Goal: Task Accomplishment & Management: Manage account settings

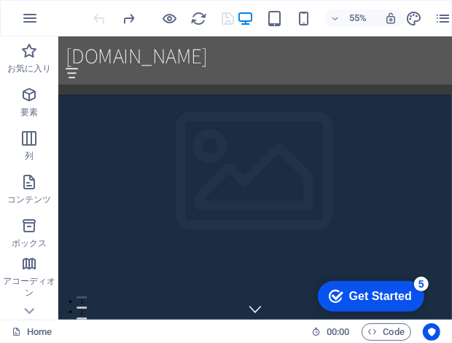
scroll to position [1041, 0]
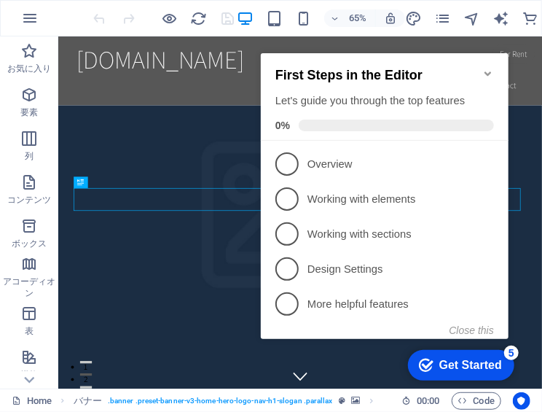
click at [451, 68] on icon "Minimize checklist" at bounding box center [487, 73] width 12 height 12
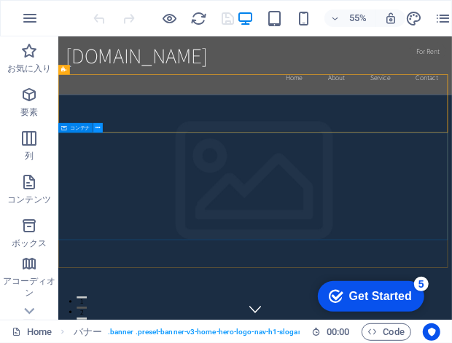
click at [97, 127] on icon at bounding box center [97, 128] width 4 height 9
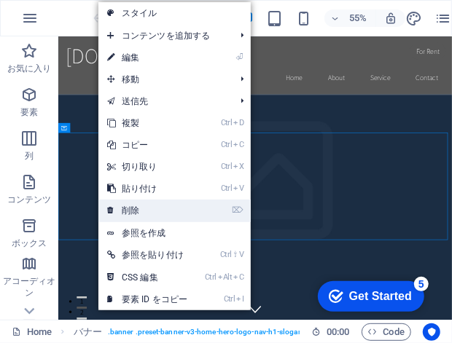
click at [145, 205] on link "⌦ 削除" at bounding box center [147, 211] width 98 height 22
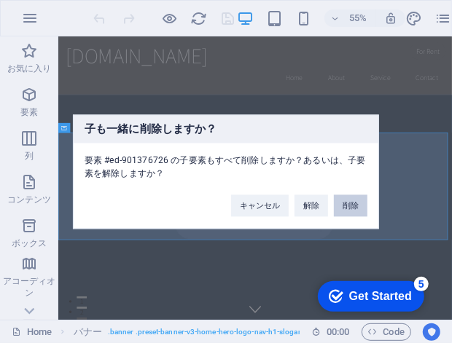
click at [344, 202] on button "削除" at bounding box center [351, 205] width 34 height 22
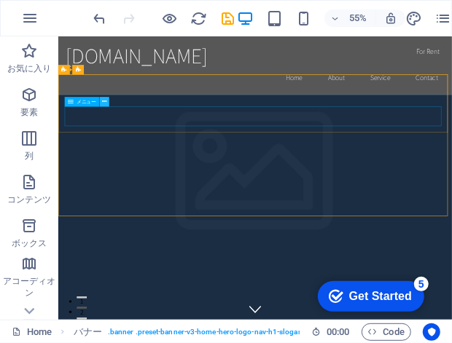
click at [104, 102] on icon at bounding box center [104, 102] width 4 height 9
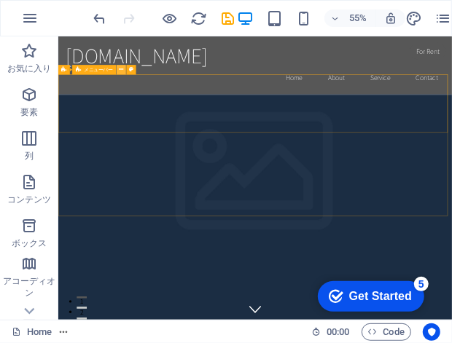
click at [121, 71] on icon at bounding box center [121, 70] width 4 height 9
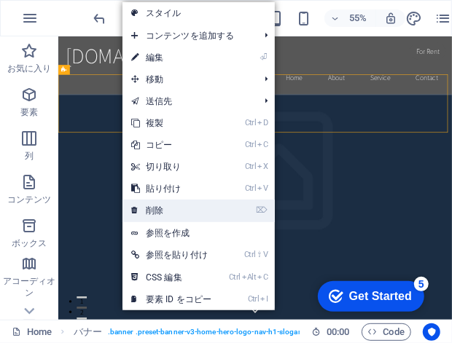
click at [192, 211] on link "⌦ 削除" at bounding box center [171, 211] width 98 height 22
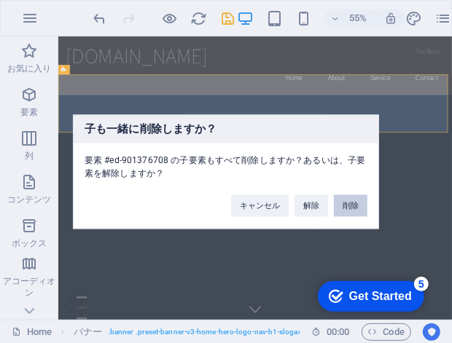
click at [350, 208] on button "削除" at bounding box center [351, 205] width 34 height 22
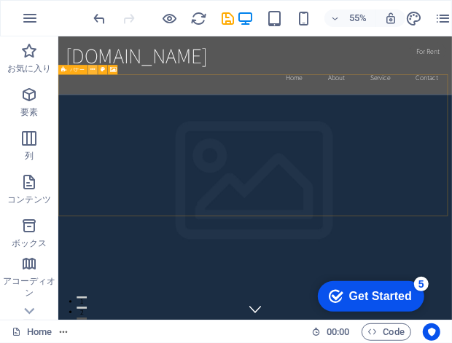
click at [93, 72] on icon at bounding box center [92, 70] width 4 height 9
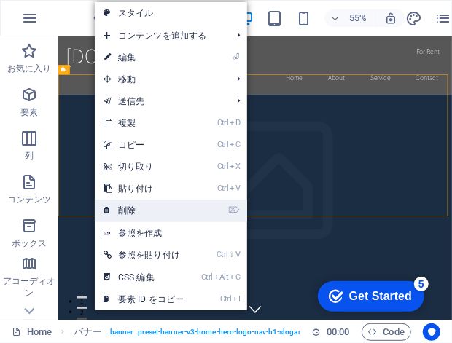
click at [148, 206] on link "⌦ 削除" at bounding box center [144, 211] width 98 height 22
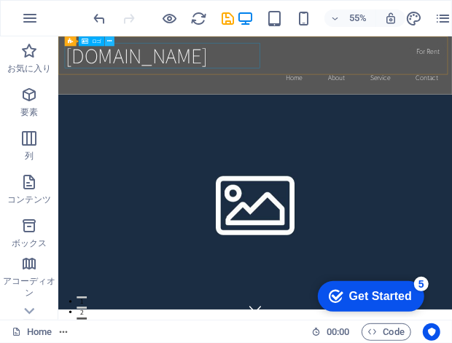
click at [109, 44] on icon at bounding box center [109, 41] width 4 height 9
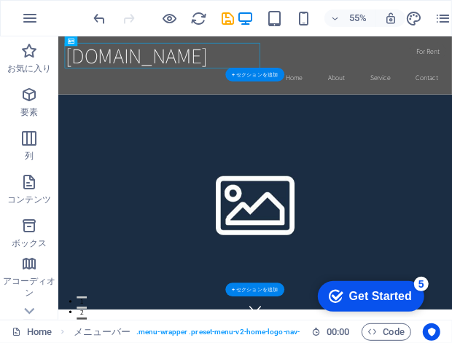
click at [451, 264] on figure at bounding box center [415, 337] width 715 height 391
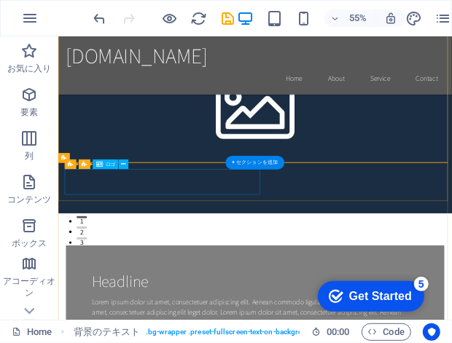
scroll to position [243, 0]
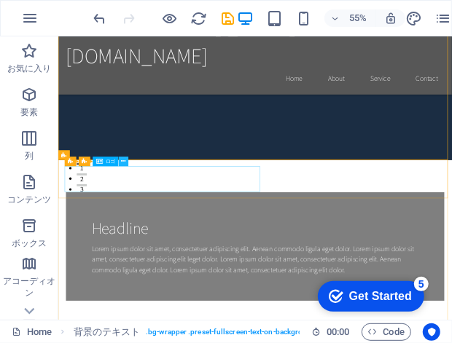
click at [125, 164] on icon at bounding box center [124, 161] width 4 height 9
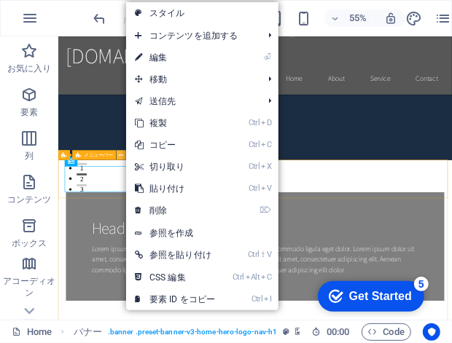
click at [117, 158] on button at bounding box center [121, 154] width 9 height 9
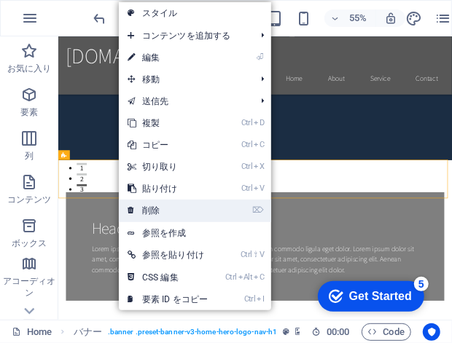
click at [168, 209] on link "⌦ 削除" at bounding box center [168, 211] width 98 height 22
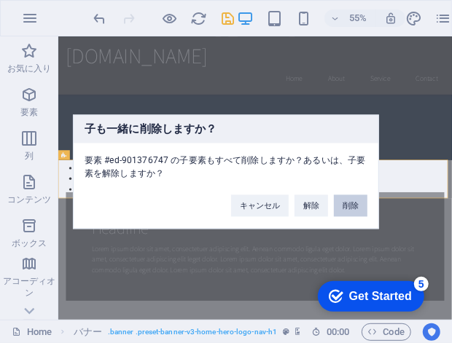
click at [345, 202] on button "削除" at bounding box center [351, 205] width 34 height 22
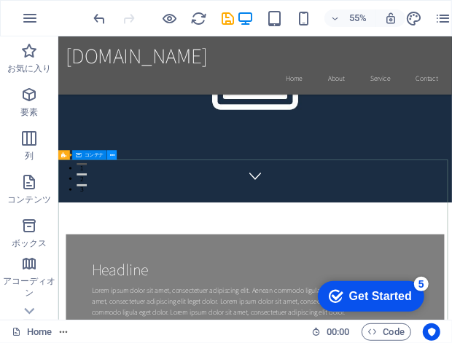
click at [114, 157] on icon at bounding box center [112, 155] width 4 height 9
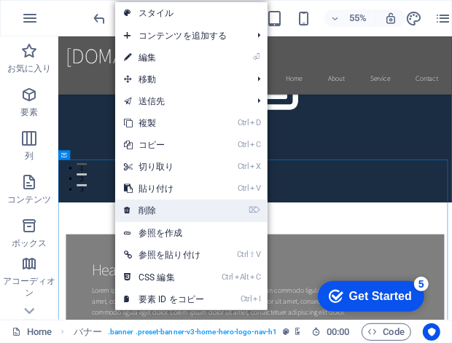
click at [179, 211] on link "⌦ 削除" at bounding box center [164, 211] width 98 height 22
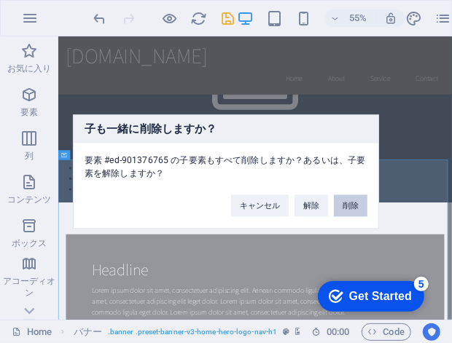
click at [346, 207] on button "削除" at bounding box center [351, 205] width 34 height 22
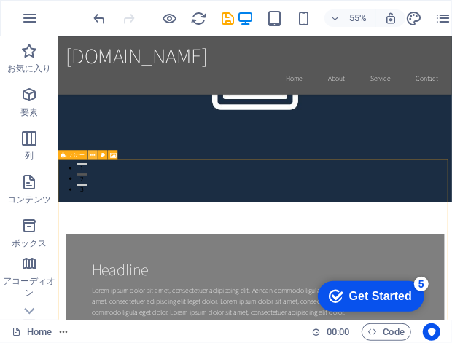
click at [94, 153] on icon at bounding box center [92, 155] width 4 height 9
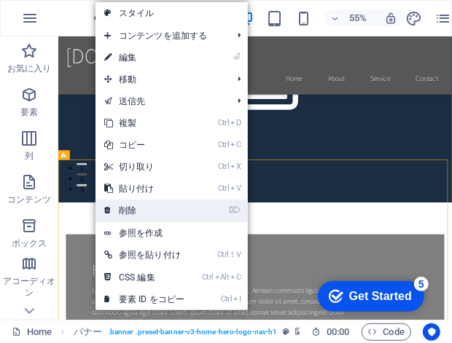
click at [213, 210] on li "⌦ 削除" at bounding box center [171, 211] width 152 height 23
click at [119, 211] on link "⌦ 削除" at bounding box center [144, 211] width 98 height 22
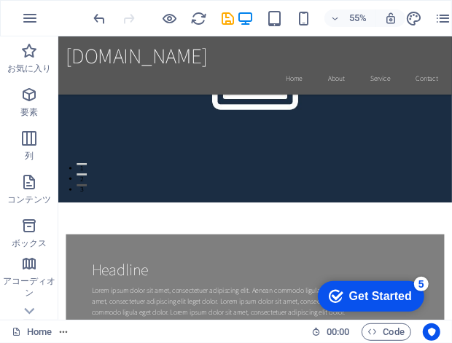
scroll to position [291, 0]
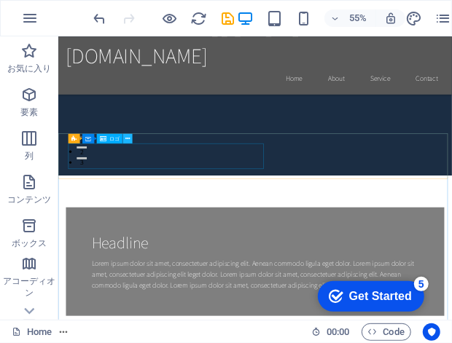
click at [126, 137] on icon at bounding box center [127, 139] width 4 height 9
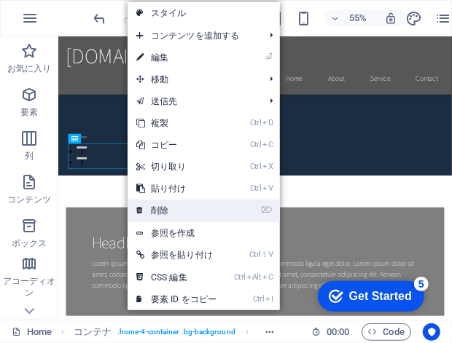
click at [173, 216] on link "⌦ 削除" at bounding box center [176, 211] width 98 height 22
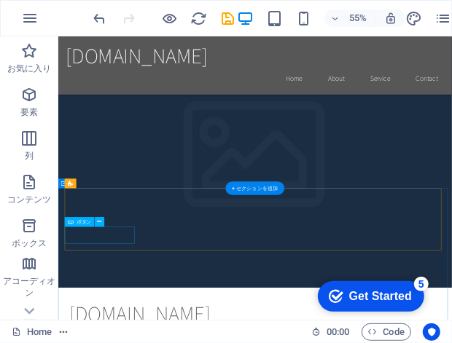
scroll to position [1730, 0]
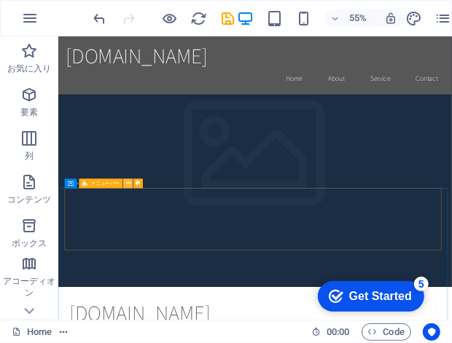
click at [129, 183] on icon at bounding box center [128, 183] width 4 height 9
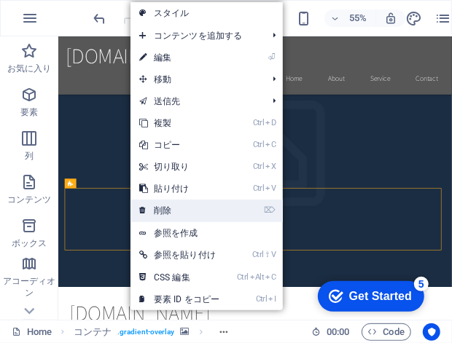
click at [151, 210] on link "⌦ 削除" at bounding box center [179, 211] width 98 height 22
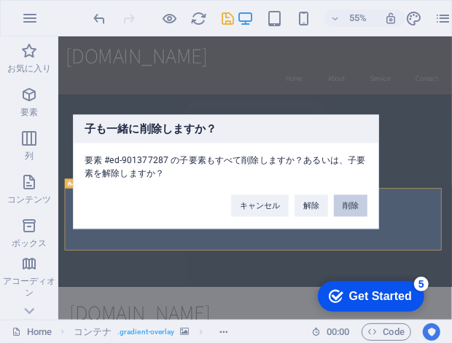
click at [347, 203] on button "削除" at bounding box center [351, 205] width 34 height 22
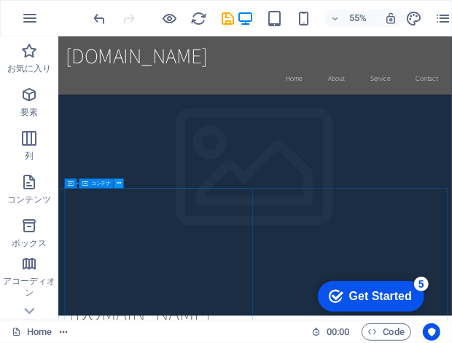
click at [119, 182] on icon at bounding box center [119, 183] width 4 height 9
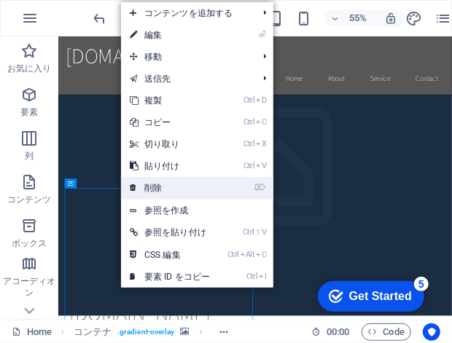
click at [152, 187] on link "⌦ 削除" at bounding box center [170, 188] width 98 height 22
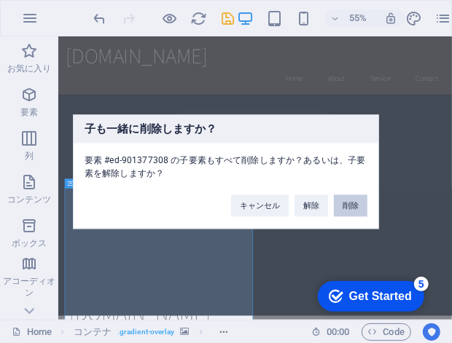
click at [350, 204] on button "削除" at bounding box center [351, 205] width 34 height 22
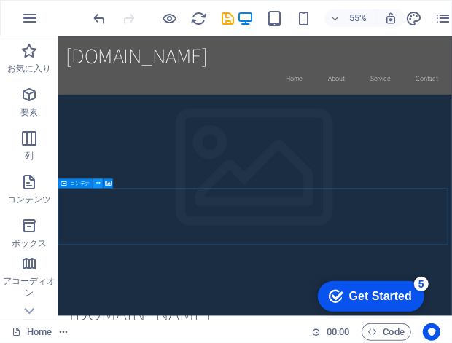
click at [95, 183] on icon at bounding box center [97, 183] width 4 height 9
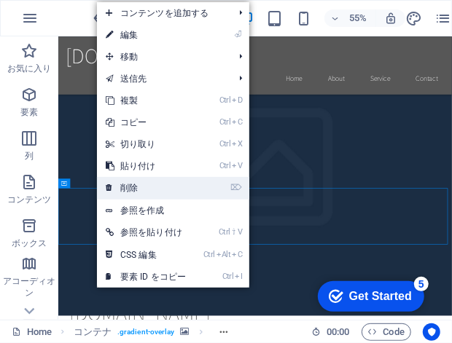
click at [157, 186] on link "⌦ 削除" at bounding box center [146, 188] width 98 height 22
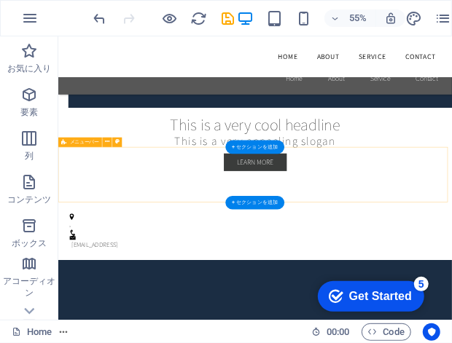
scroll to position [1219, 0]
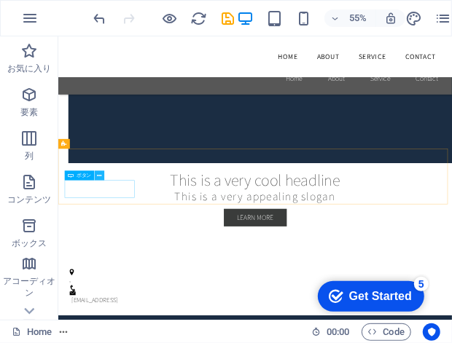
click at [100, 178] on icon at bounding box center [100, 175] width 4 height 9
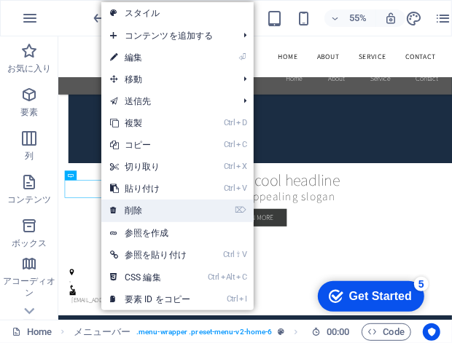
drag, startPoint x: 138, startPoint y: 206, endPoint x: 152, endPoint y: 309, distance: 103.6
click at [138, 206] on link "⌦ 削除" at bounding box center [150, 211] width 98 height 22
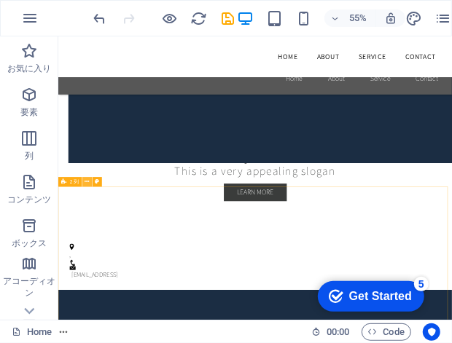
click at [84, 177] on button at bounding box center [86, 181] width 9 height 9
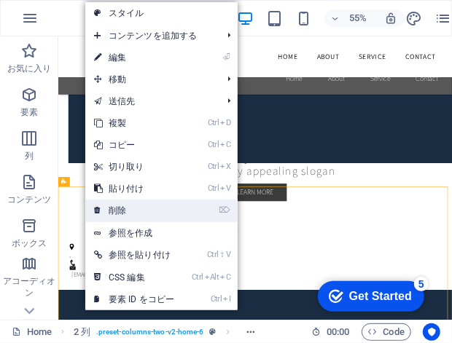
click at [134, 208] on link "⌦ 削除" at bounding box center [134, 211] width 98 height 22
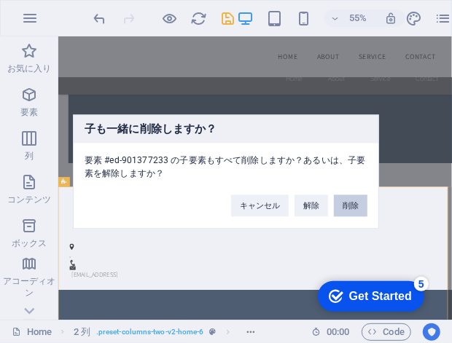
click at [350, 202] on button "削除" at bounding box center [351, 205] width 34 height 22
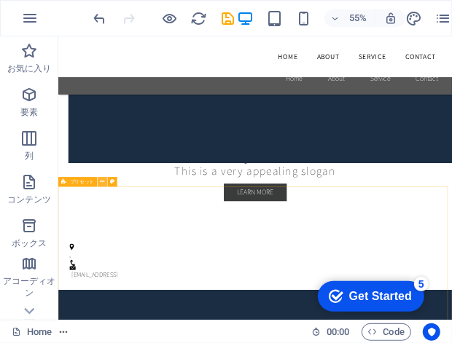
click at [101, 181] on icon at bounding box center [102, 182] width 4 height 9
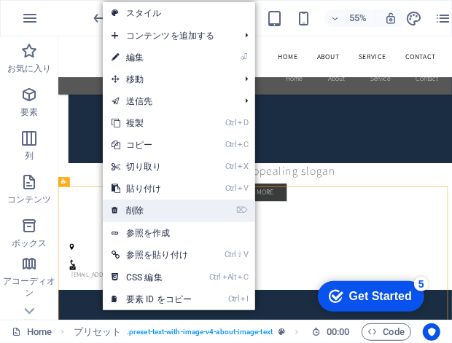
click at [131, 205] on link "⌦ 削除" at bounding box center [152, 211] width 98 height 22
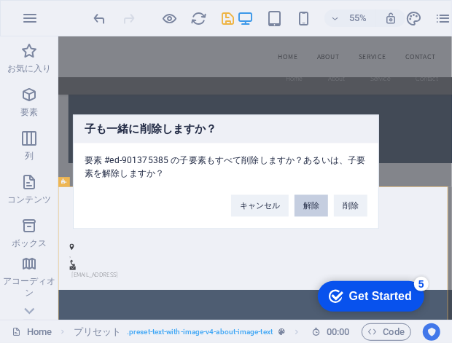
click at [310, 208] on button "解除" at bounding box center [311, 205] width 34 height 22
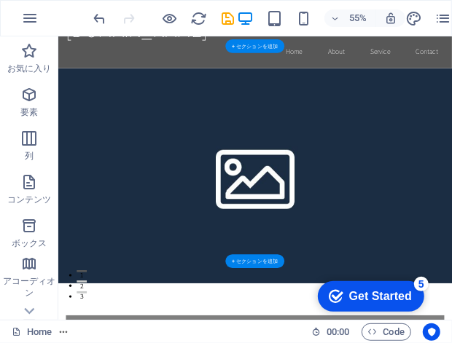
scroll to position [97, 0]
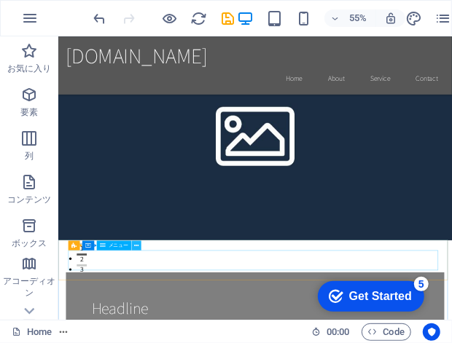
click at [135, 244] on icon at bounding box center [136, 245] width 4 height 9
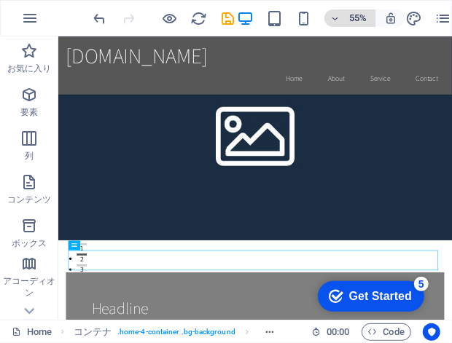
click at [331, 16] on icon "button" at bounding box center [335, 18] width 10 height 9
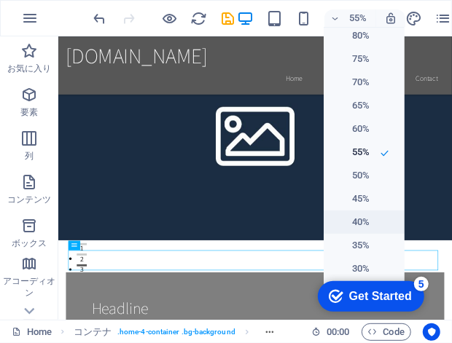
click at [354, 224] on h6 "40%" at bounding box center [350, 221] width 37 height 17
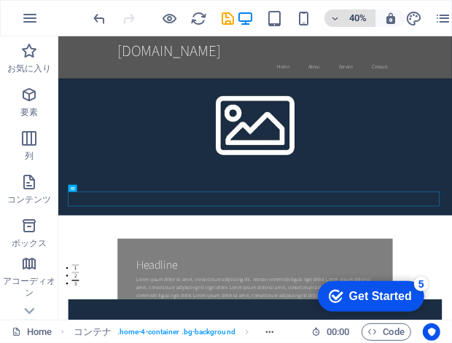
click at [335, 17] on icon "button" at bounding box center [335, 18] width 10 height 9
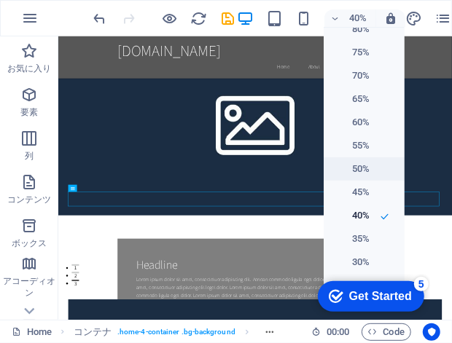
scroll to position [106, 0]
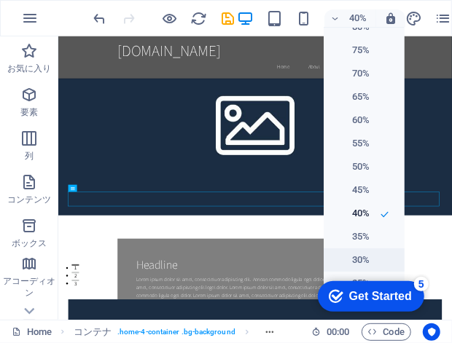
click at [367, 258] on li "30%" at bounding box center [363, 259] width 81 height 23
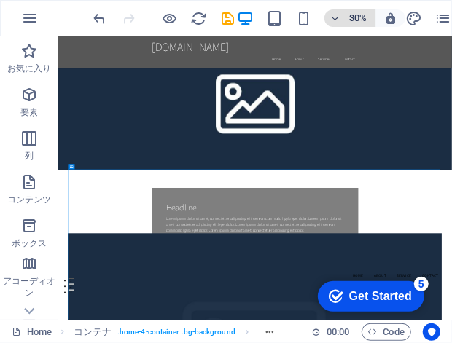
click at [344, 20] on span "30%" at bounding box center [349, 17] width 39 height 17
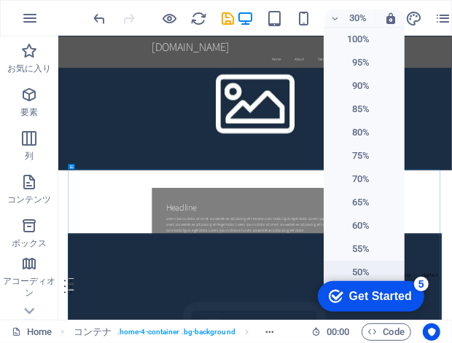
click at [357, 270] on h6 "50%" at bounding box center [350, 272] width 37 height 17
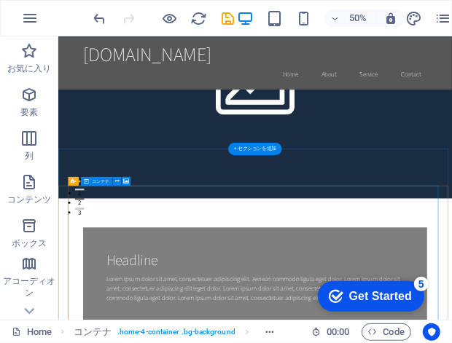
scroll to position [243, 0]
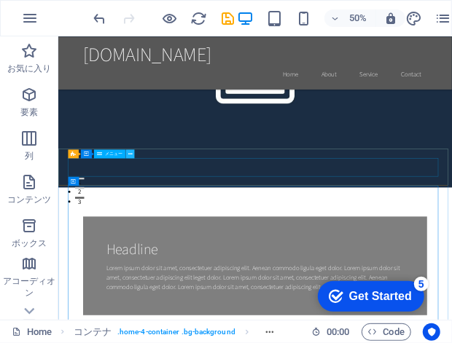
click at [129, 154] on icon at bounding box center [130, 154] width 4 height 8
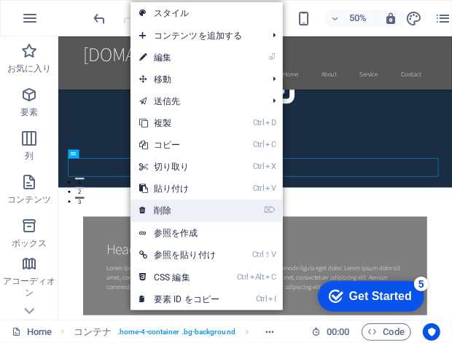
click at [173, 210] on link "⌦ 削除" at bounding box center [179, 211] width 98 height 22
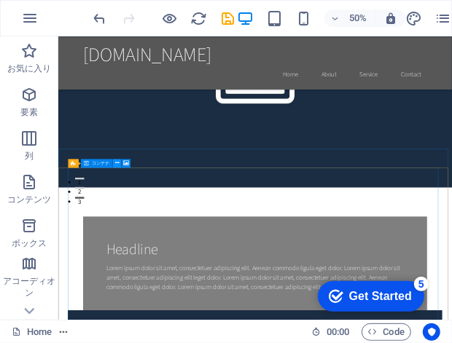
click at [117, 165] on icon at bounding box center [117, 164] width 4 height 8
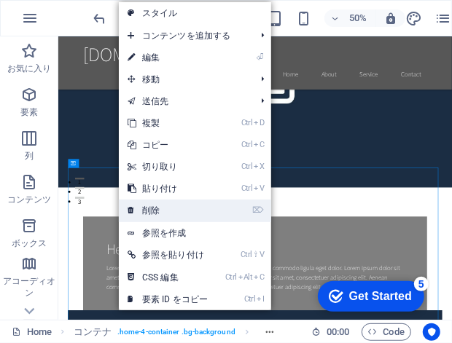
click at [170, 216] on link "⌦ 削除" at bounding box center [168, 211] width 98 height 22
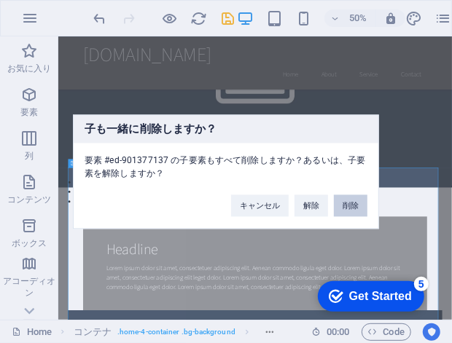
click at [350, 210] on button "削除" at bounding box center [351, 205] width 34 height 22
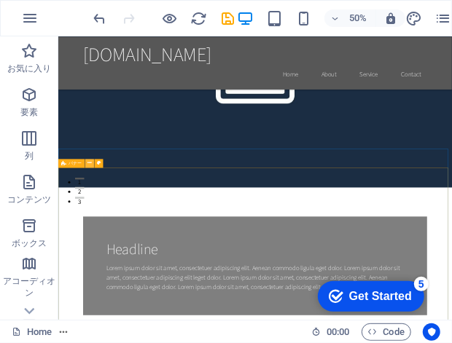
click at [89, 163] on icon at bounding box center [89, 164] width 4 height 8
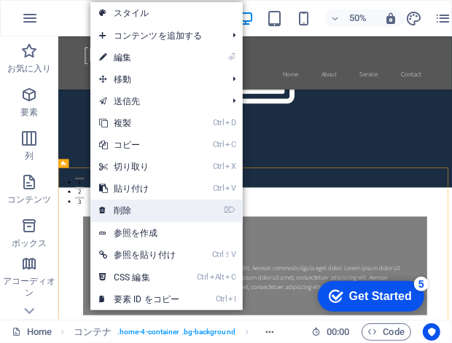
drag, startPoint x: 130, startPoint y: 211, endPoint x: 175, endPoint y: 347, distance: 143.5
click at [130, 211] on link "⌦ 削除" at bounding box center [139, 211] width 98 height 22
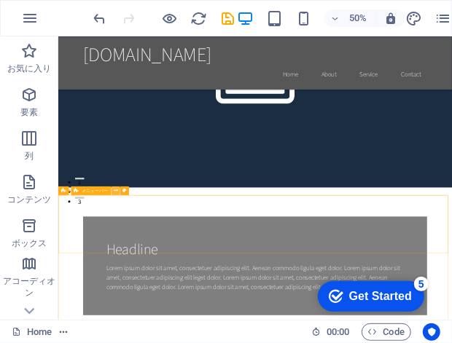
click at [114, 192] on icon at bounding box center [116, 190] width 4 height 8
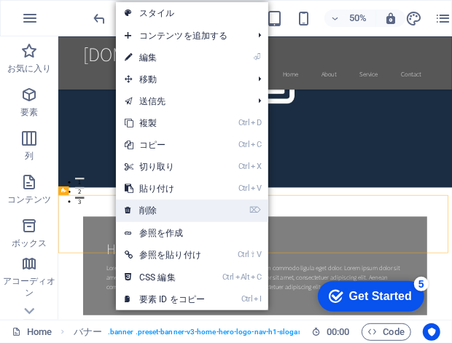
click at [188, 216] on link "⌦ 削除" at bounding box center [165, 211] width 98 height 22
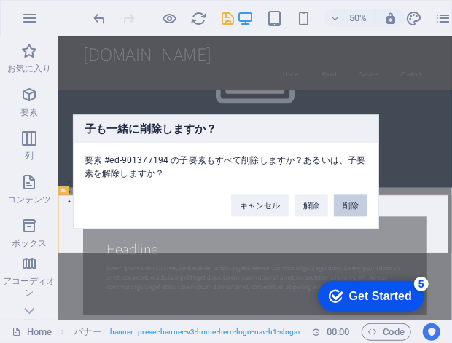
click at [340, 201] on button "削除" at bounding box center [351, 205] width 34 height 22
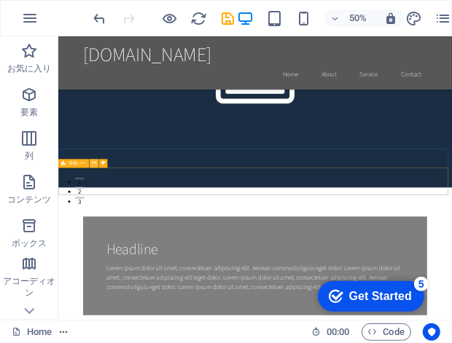
click at [93, 165] on icon at bounding box center [94, 164] width 4 height 8
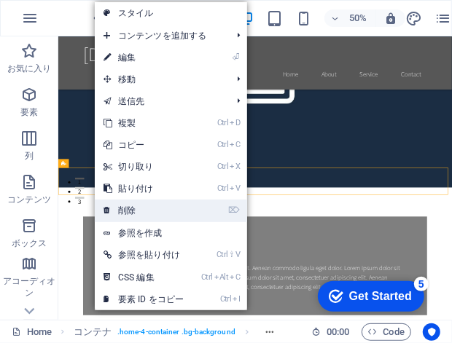
click at [176, 214] on link "⌦ 削除" at bounding box center [144, 211] width 98 height 22
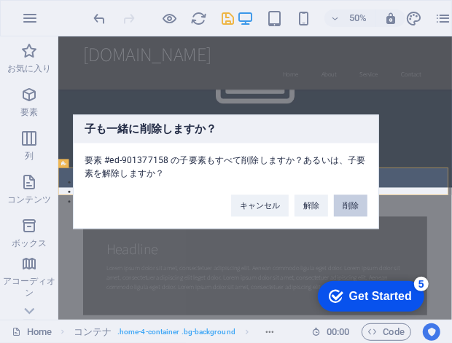
click at [349, 210] on button "削除" at bounding box center [351, 205] width 34 height 22
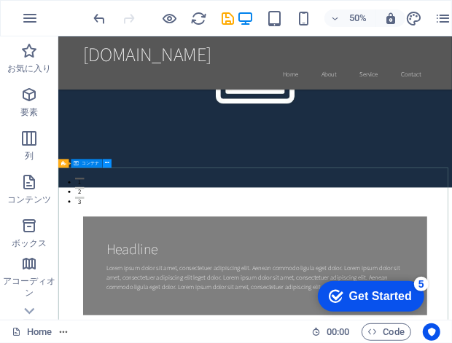
click at [109, 163] on button at bounding box center [107, 163] width 9 height 9
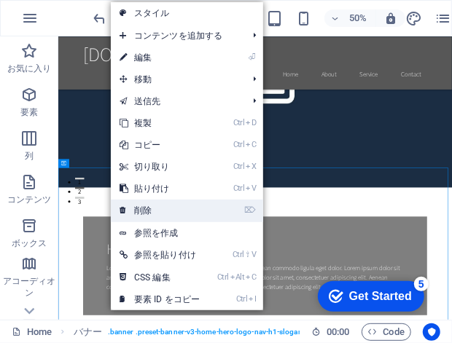
click at [190, 206] on link "⌦ 削除" at bounding box center [160, 211] width 98 height 22
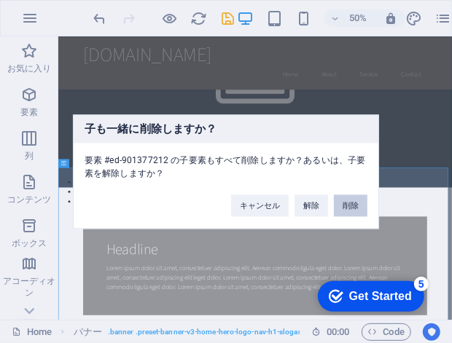
click at [350, 207] on button "削除" at bounding box center [351, 205] width 34 height 22
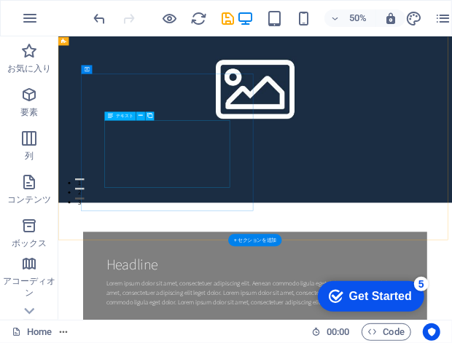
scroll to position [0, 0]
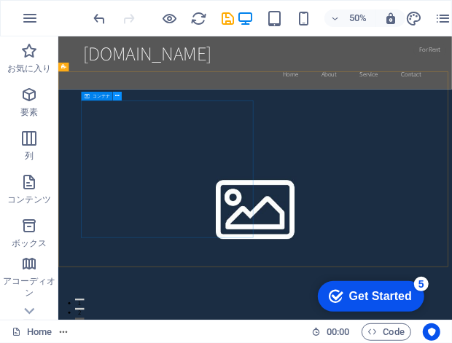
click at [118, 96] on icon at bounding box center [117, 96] width 4 height 8
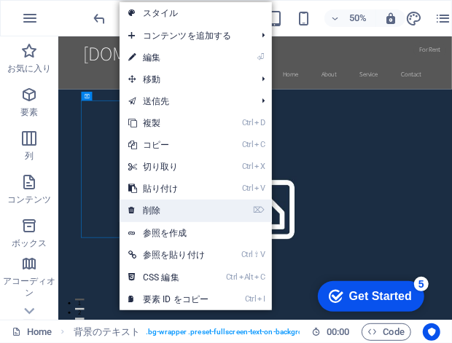
click at [151, 210] on link "⌦ 削除" at bounding box center [168, 211] width 98 height 22
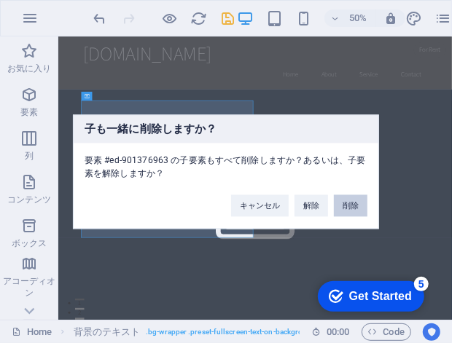
click at [352, 205] on button "削除" at bounding box center [351, 205] width 34 height 22
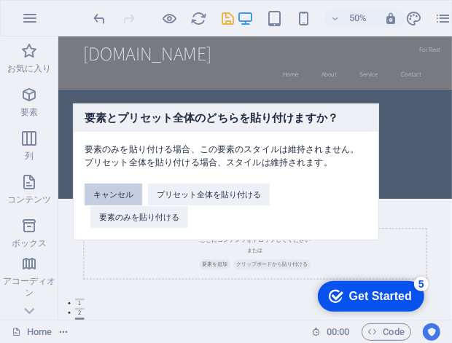
click at [119, 192] on button "キャンセル" at bounding box center [113, 195] width 58 height 22
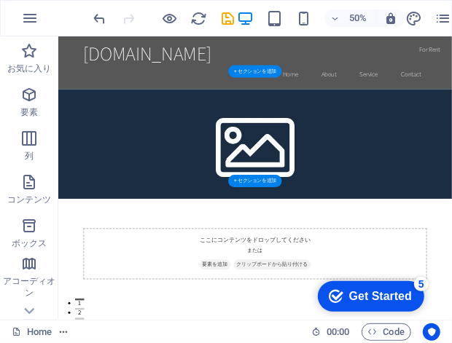
click at [451, 300] on figure at bounding box center [451, 250] width 787 height 219
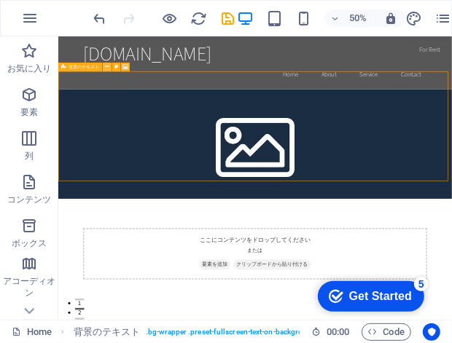
click at [106, 69] on icon at bounding box center [107, 67] width 4 height 8
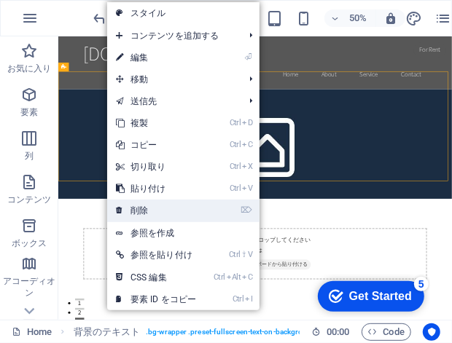
click at [140, 208] on link "⌦ 削除" at bounding box center [156, 211] width 98 height 22
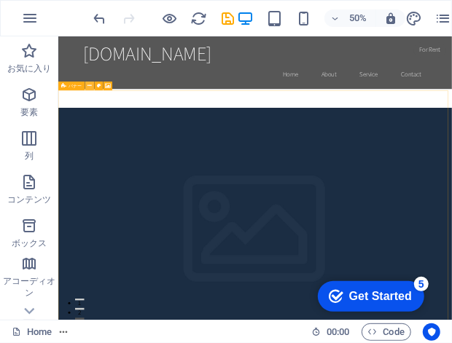
click at [90, 87] on icon at bounding box center [89, 86] width 4 height 8
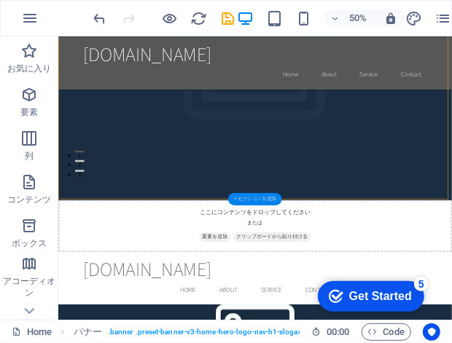
scroll to position [299, 0]
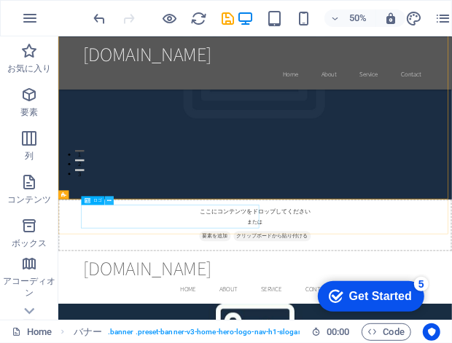
click at [112, 200] on button at bounding box center [109, 200] width 9 height 9
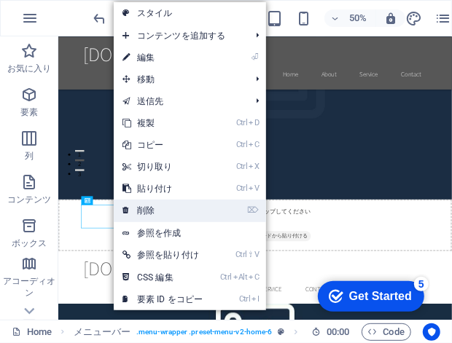
click at [156, 214] on link "⌦ 削除" at bounding box center [163, 211] width 98 height 22
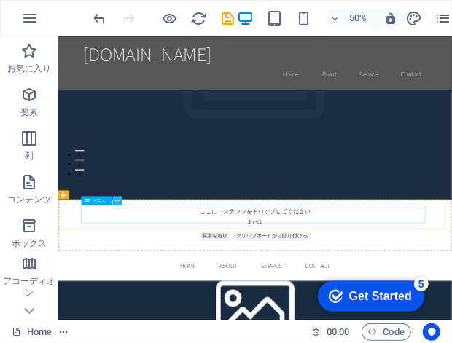
click at [117, 202] on icon at bounding box center [117, 201] width 4 height 8
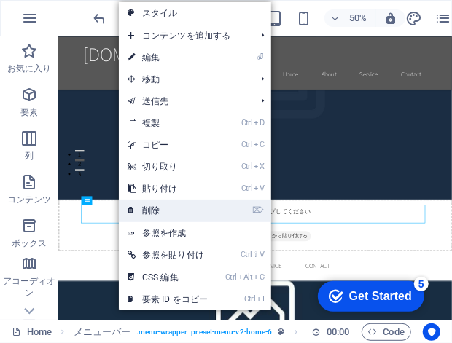
click at [148, 207] on link "⌦ 削除" at bounding box center [168, 211] width 98 height 22
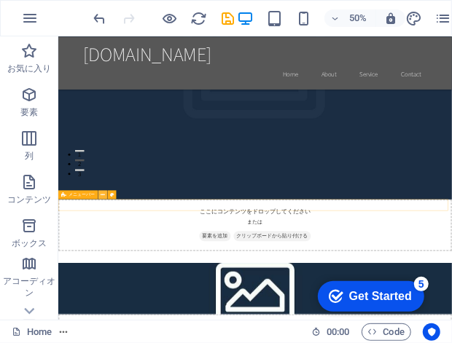
click at [103, 195] on icon at bounding box center [103, 195] width 4 height 8
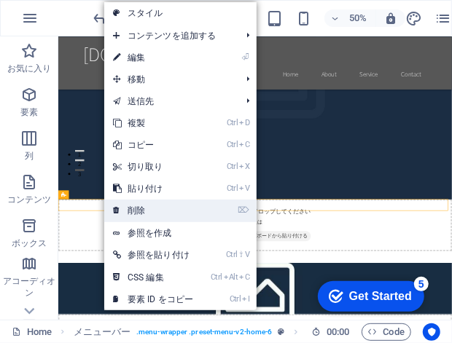
click at [140, 207] on link "⌦ 削除" at bounding box center [153, 211] width 98 height 22
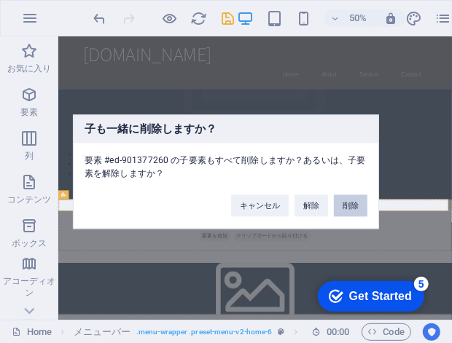
click at [342, 211] on button "削除" at bounding box center [351, 205] width 34 height 22
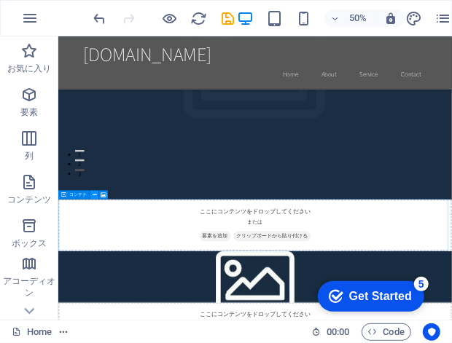
click at [93, 194] on icon at bounding box center [94, 195] width 4 height 8
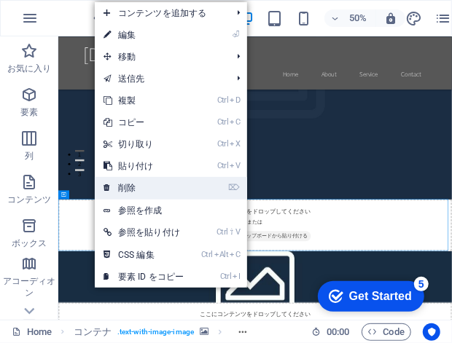
click at [154, 191] on link "⌦ 削除" at bounding box center [144, 188] width 98 height 22
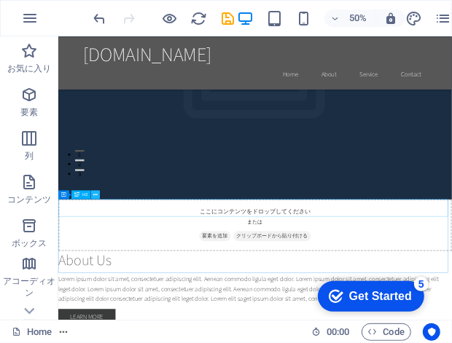
click at [94, 194] on icon at bounding box center [95, 195] width 4 height 8
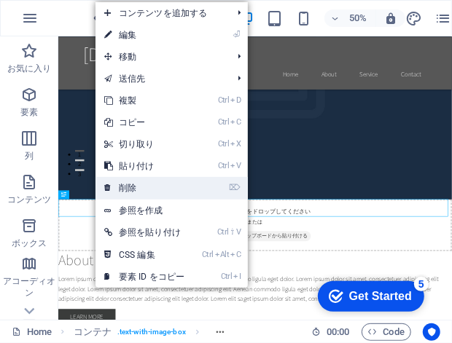
click at [127, 192] on link "⌦ 削除" at bounding box center [144, 188] width 98 height 22
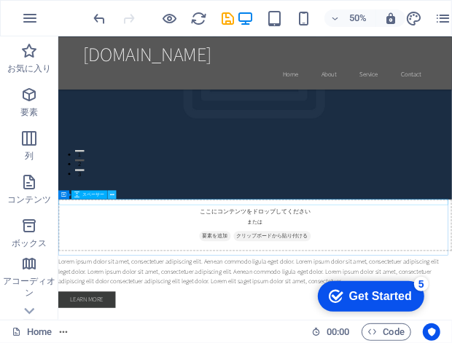
click at [112, 196] on icon at bounding box center [112, 195] width 4 height 8
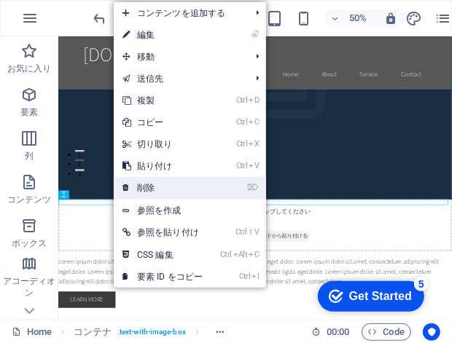
click at [154, 193] on link "⌦ 削除" at bounding box center [163, 188] width 98 height 22
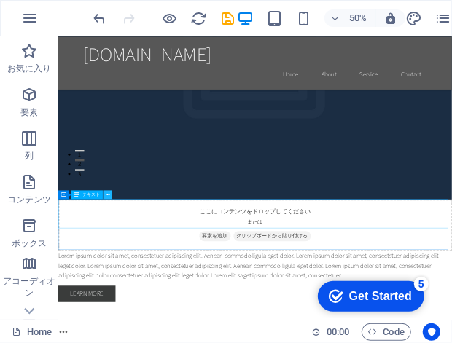
click at [109, 194] on icon at bounding box center [108, 195] width 4 height 8
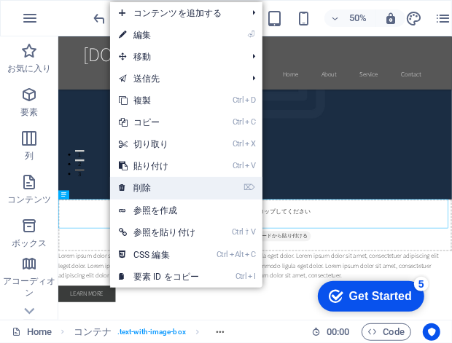
click at [136, 191] on link "⌦ 削除" at bounding box center [159, 188] width 98 height 22
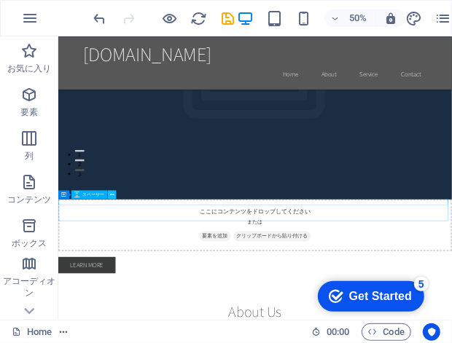
click at [111, 194] on icon at bounding box center [112, 195] width 4 height 8
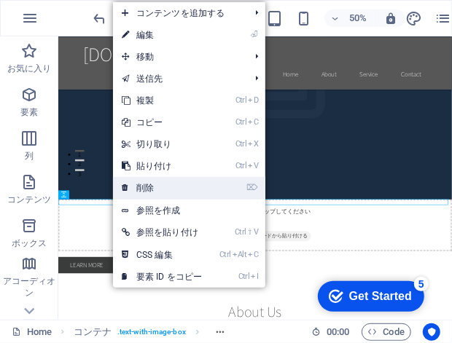
click at [205, 194] on link "⌦ 削除" at bounding box center [162, 188] width 98 height 22
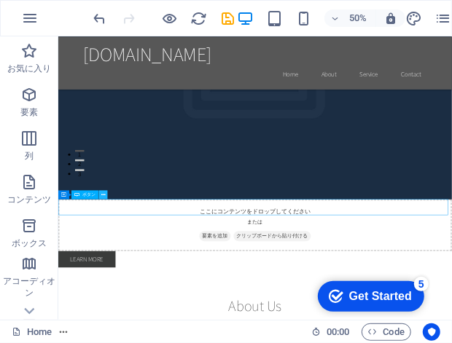
click at [103, 196] on icon at bounding box center [103, 195] width 4 height 8
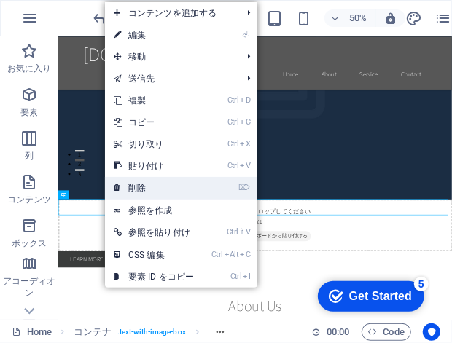
click at [158, 192] on link "⌦ 削除" at bounding box center [154, 188] width 98 height 22
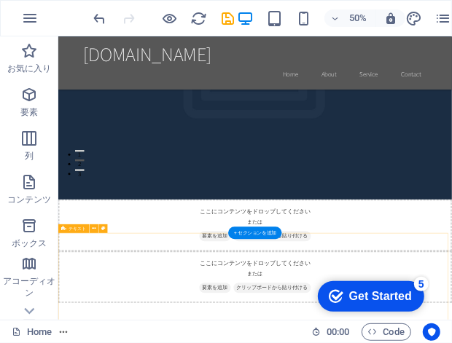
scroll to position [395, 0]
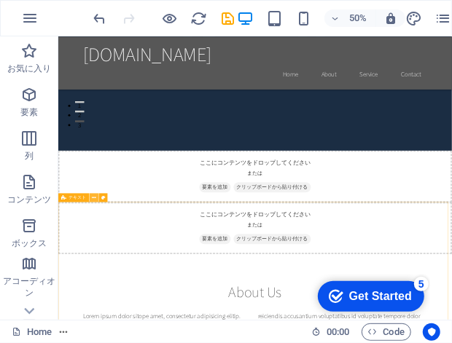
click at [95, 198] on icon at bounding box center [94, 198] width 4 height 8
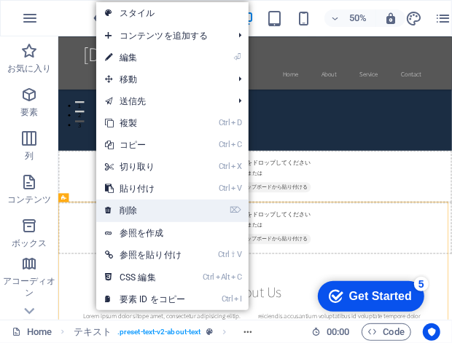
click at [133, 205] on link "⌦ 削除" at bounding box center [145, 211] width 98 height 22
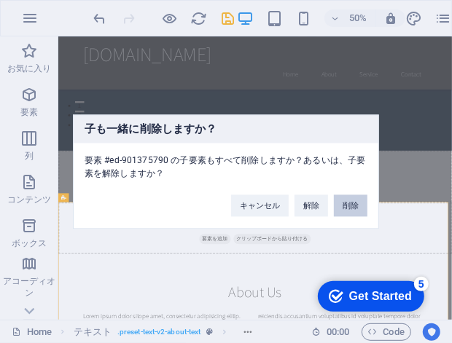
click at [357, 210] on button "削除" at bounding box center [351, 205] width 34 height 22
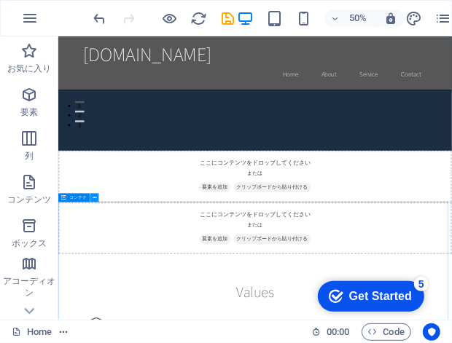
click at [97, 200] on button at bounding box center [94, 197] width 9 height 9
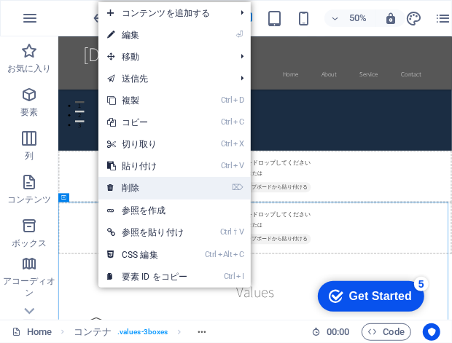
click at [157, 191] on link "⌦ 削除" at bounding box center [147, 188] width 98 height 22
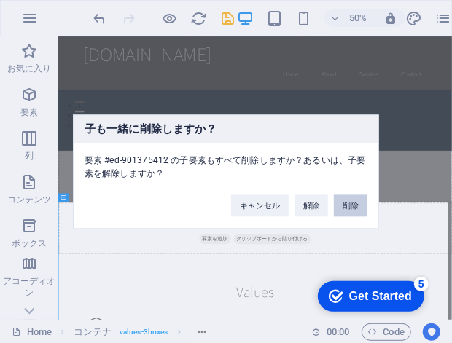
click at [354, 208] on button "削除" at bounding box center [351, 205] width 34 height 22
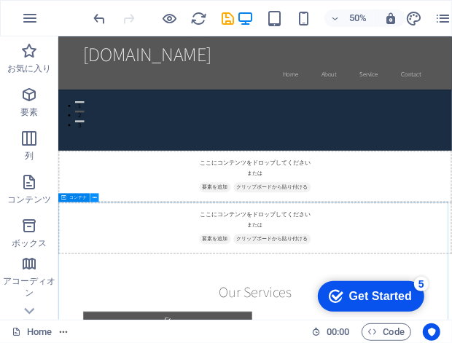
click at [95, 200] on icon at bounding box center [94, 198] width 4 height 8
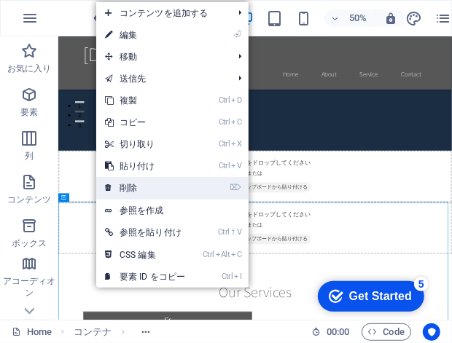
click at [135, 194] on link "⌦ 削除" at bounding box center [145, 188] width 98 height 22
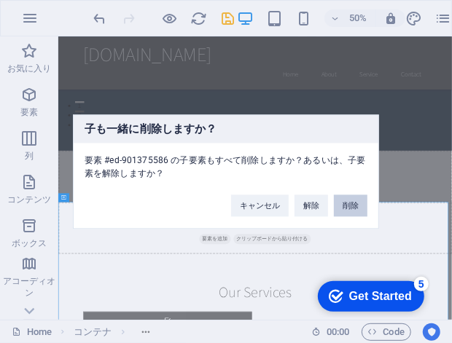
click at [349, 205] on button "削除" at bounding box center [351, 205] width 34 height 22
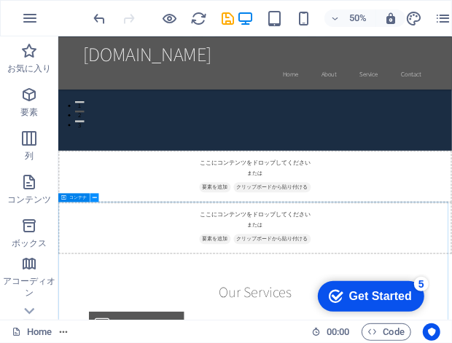
click at [98, 198] on button at bounding box center [94, 197] width 9 height 9
click at [98, 199] on button at bounding box center [94, 197] width 9 height 9
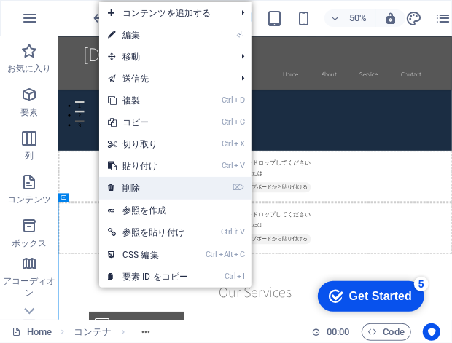
click at [170, 193] on link "⌦ 削除" at bounding box center [148, 188] width 98 height 22
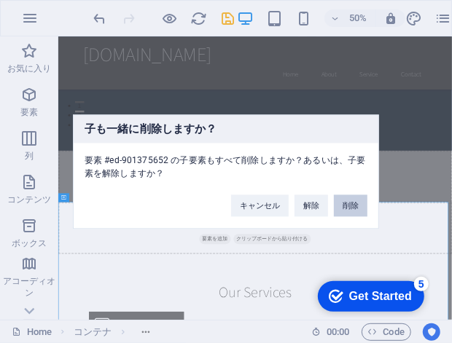
click at [355, 206] on button "削除" at bounding box center [351, 205] width 34 height 22
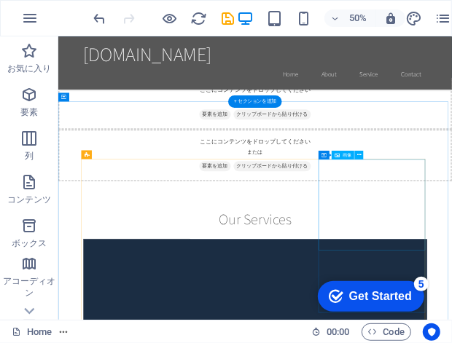
scroll to position [687, 0]
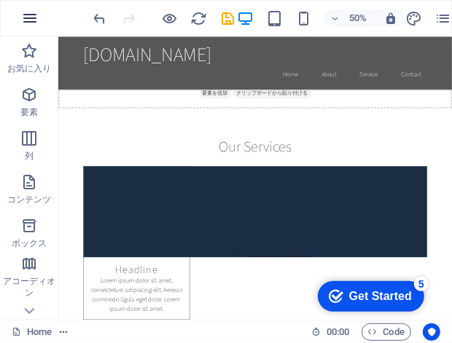
click at [32, 19] on icon "button" at bounding box center [29, 17] width 17 height 17
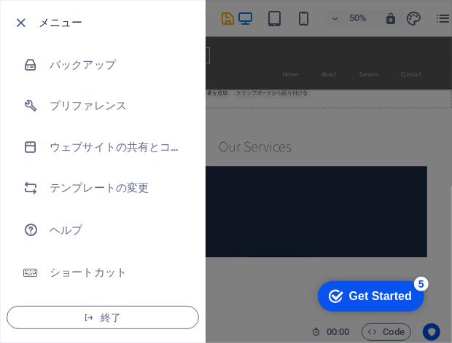
click at [32, 19] on div at bounding box center [25, 22] width 26 height 17
click at [18, 23] on icon "button" at bounding box center [21, 23] width 17 height 17
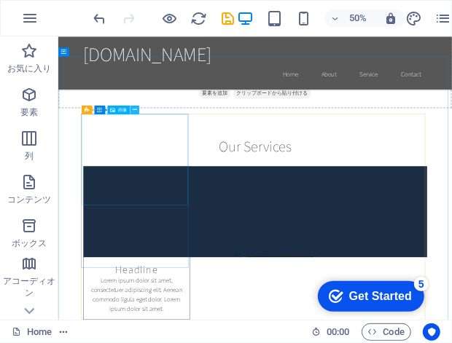
click at [134, 110] on icon at bounding box center [135, 110] width 4 height 8
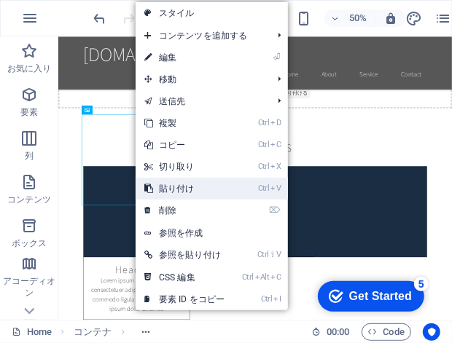
click at [169, 186] on link "Ctrl V 貼り付け" at bounding box center [184, 189] width 98 height 22
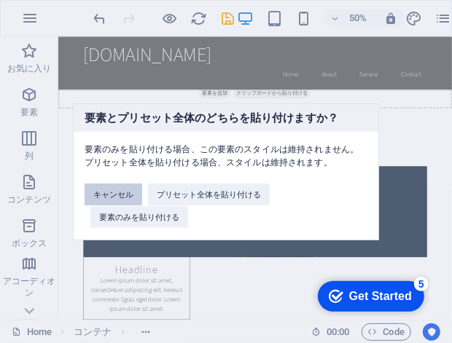
click at [125, 192] on button "キャンセル" at bounding box center [113, 195] width 58 height 22
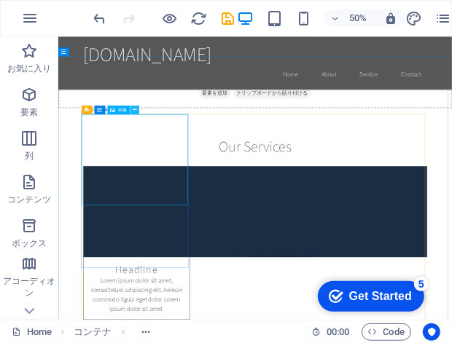
click at [135, 110] on icon at bounding box center [135, 110] width 4 height 8
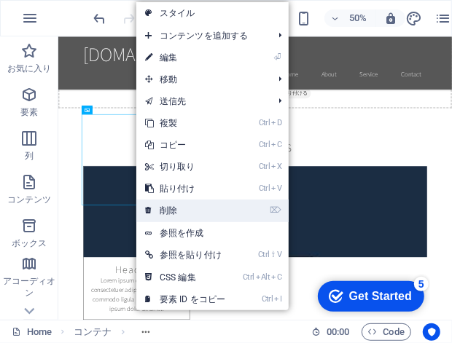
click at [183, 212] on link "⌦ 削除" at bounding box center [185, 211] width 98 height 22
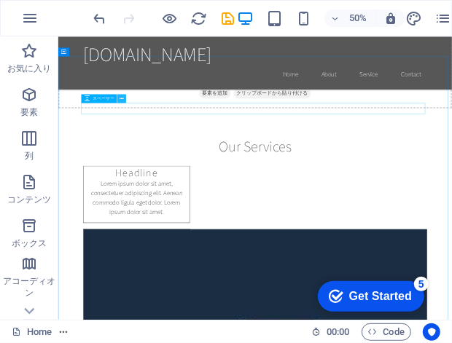
click at [122, 100] on icon at bounding box center [121, 99] width 4 height 8
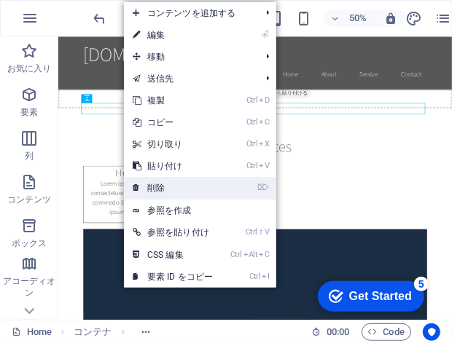
click at [181, 184] on link "⌦ 削除" at bounding box center [173, 188] width 98 height 22
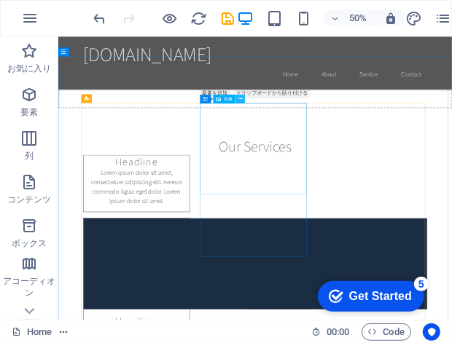
click at [240, 99] on icon at bounding box center [240, 99] width 4 height 8
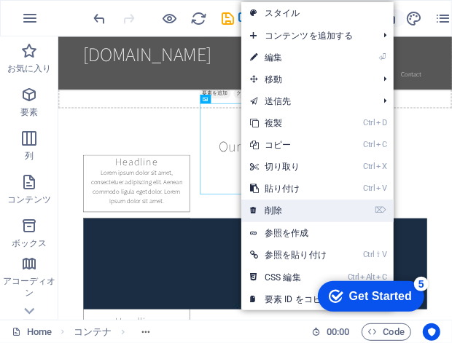
click at [281, 205] on link "⌦ 削除" at bounding box center [290, 211] width 98 height 22
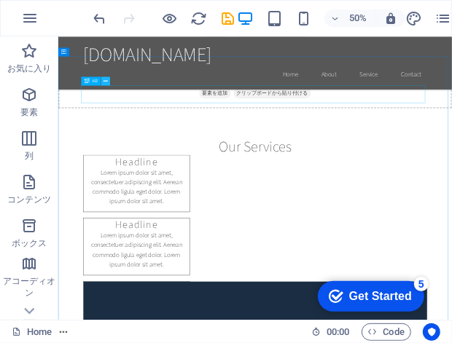
click at [106, 79] on icon at bounding box center [105, 81] width 4 height 8
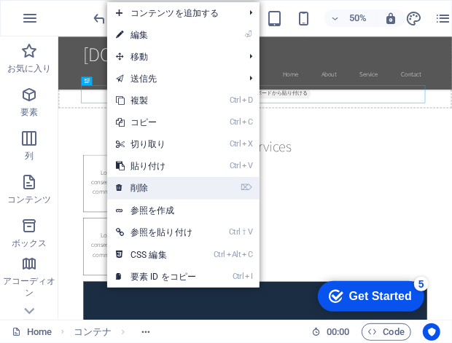
click at [157, 186] on link "⌦ 削除" at bounding box center [156, 188] width 98 height 22
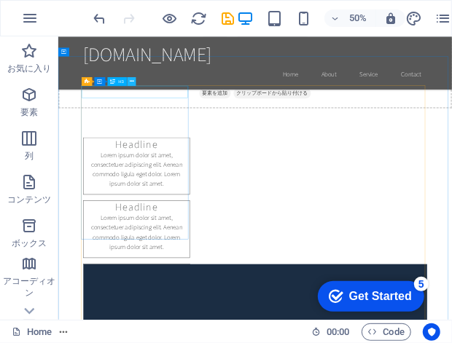
click at [130, 82] on icon at bounding box center [132, 81] width 4 height 8
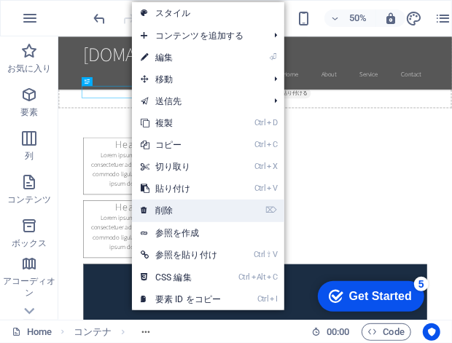
click at [162, 210] on link "⌦ 削除" at bounding box center [181, 211] width 98 height 22
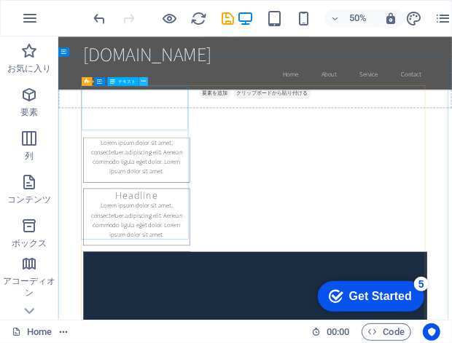
click at [143, 84] on icon at bounding box center [143, 81] width 4 height 8
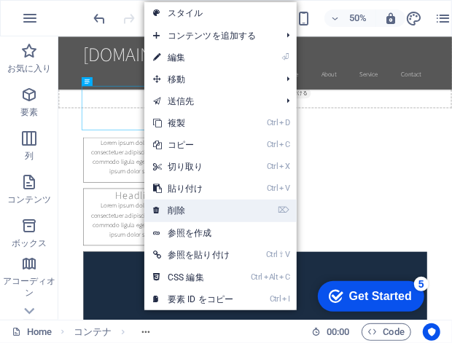
click at [189, 208] on link "⌦ 削除" at bounding box center [193, 211] width 98 height 22
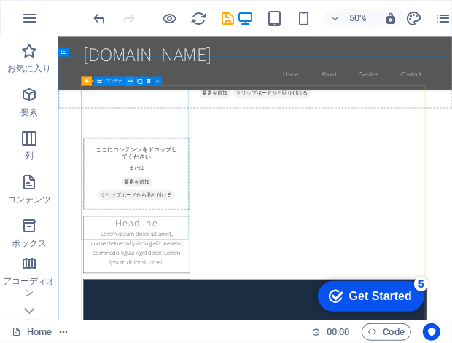
click at [131, 81] on icon at bounding box center [130, 81] width 4 height 8
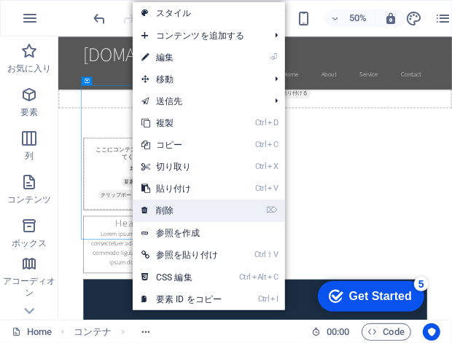
click at [196, 207] on link "⌦ 削除" at bounding box center [182, 211] width 98 height 22
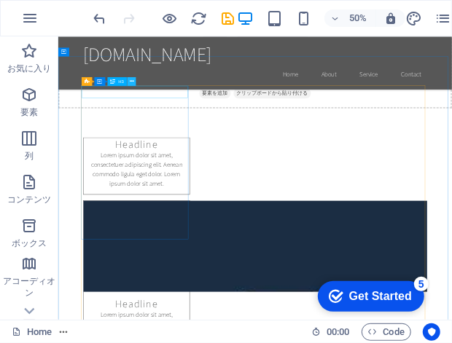
click at [131, 80] on icon at bounding box center [132, 81] width 4 height 8
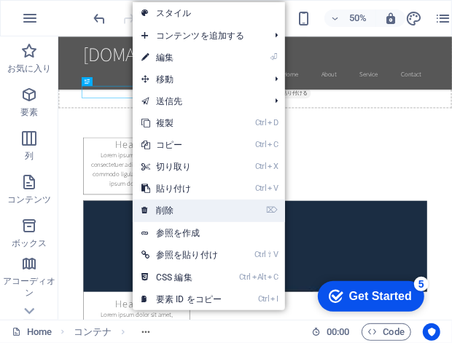
click at [176, 210] on link "⌦ 削除" at bounding box center [182, 211] width 98 height 22
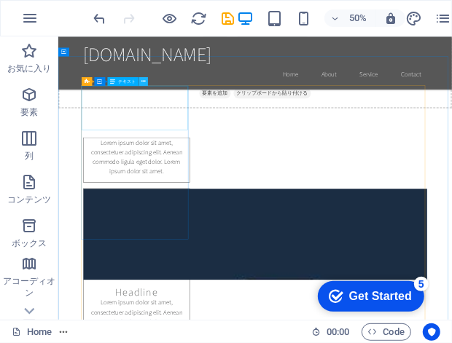
click at [143, 81] on icon at bounding box center [143, 81] width 4 height 8
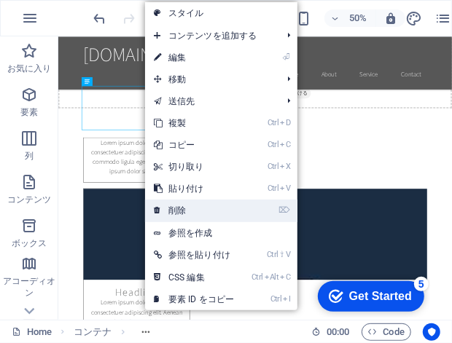
click at [170, 205] on link "⌦ 削除" at bounding box center [194, 211] width 98 height 22
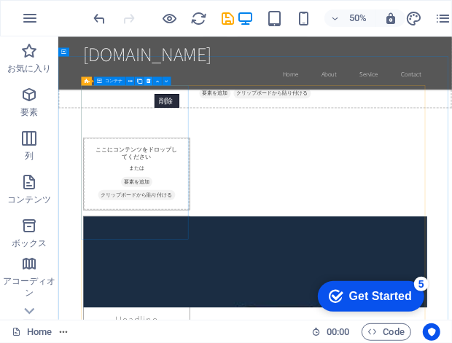
click at [147, 81] on icon at bounding box center [148, 81] width 4 height 8
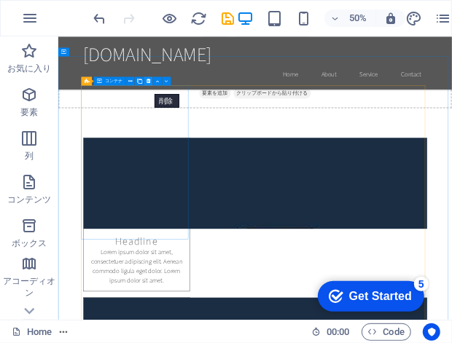
click at [147, 82] on icon at bounding box center [148, 81] width 4 height 8
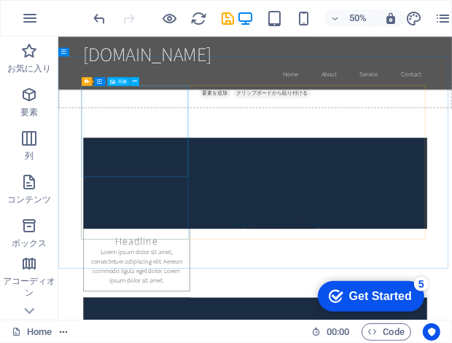
click at [125, 82] on span "画像" at bounding box center [122, 81] width 9 height 4
click at [135, 84] on icon at bounding box center [135, 81] width 4 height 8
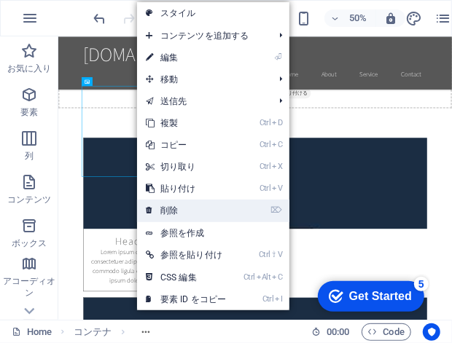
click at [170, 208] on link "⌦ 削除" at bounding box center [186, 211] width 98 height 22
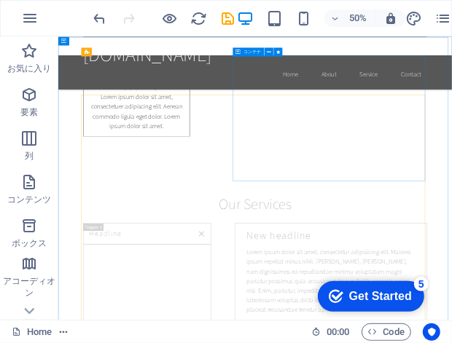
scroll to position [1144, 0]
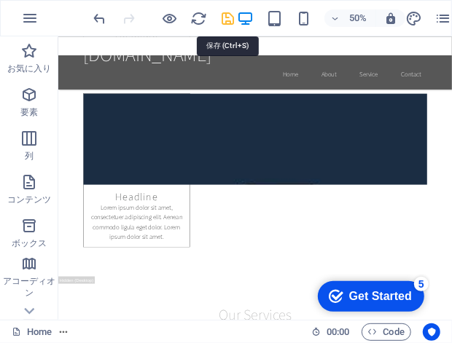
click at [224, 16] on icon "save" at bounding box center [228, 18] width 17 height 17
